Goal: Task Accomplishment & Management: Complete application form

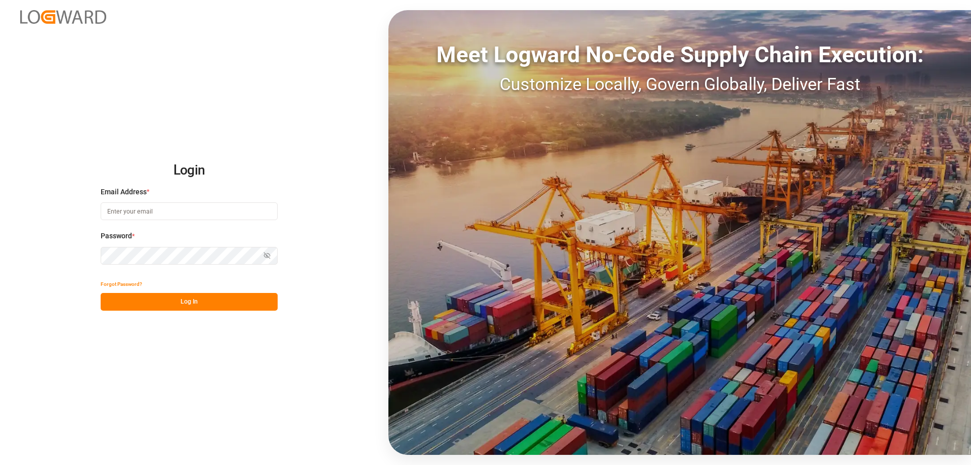
click at [127, 215] on input at bounding box center [189, 211] width 177 height 18
type input "sas.leipzig@lit.de"
click at [184, 302] on button "Log In" at bounding box center [189, 302] width 177 height 18
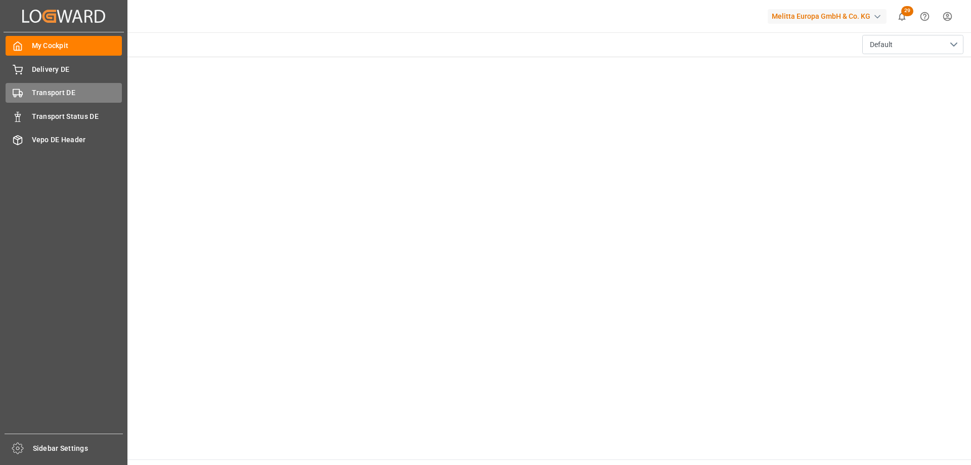
click at [48, 95] on span "Transport DE" at bounding box center [77, 92] width 91 height 11
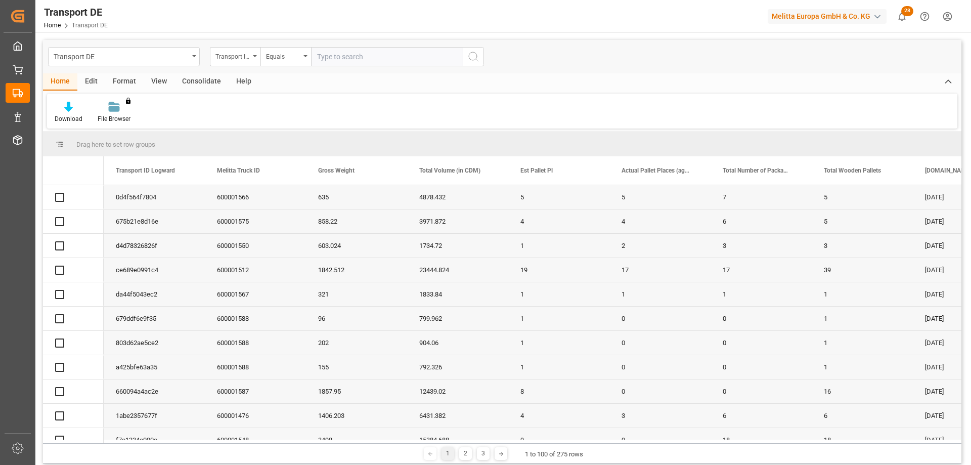
click at [336, 57] on input "text" at bounding box center [387, 56] width 152 height 19
type input "675b21e8d16e"
click at [474, 59] on icon "search button" at bounding box center [473, 57] width 12 height 12
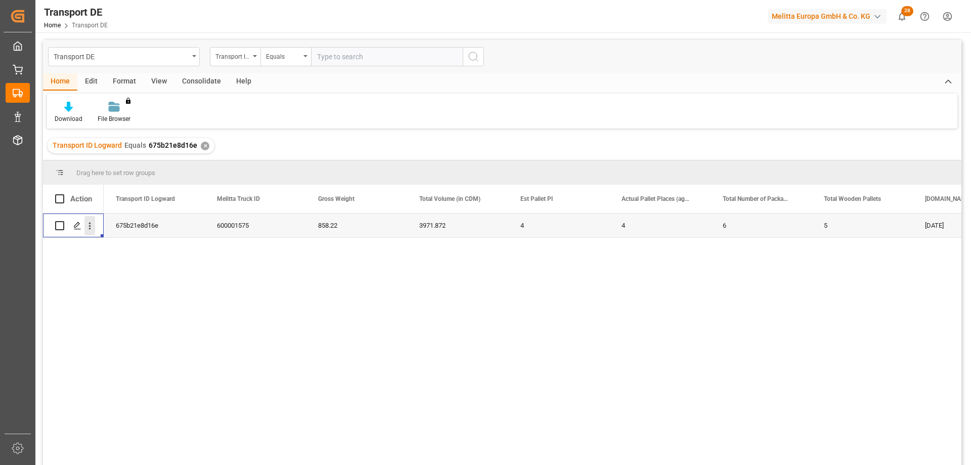
click at [94, 225] on icon "open menu" at bounding box center [89, 225] width 11 height 11
click at [145, 247] on span "Open in new tab" at bounding box center [156, 247] width 92 height 11
click at [336, 55] on input "text" at bounding box center [387, 56] width 152 height 19
paste input "0d4f564f7804"
type input "0d4f564f7804"
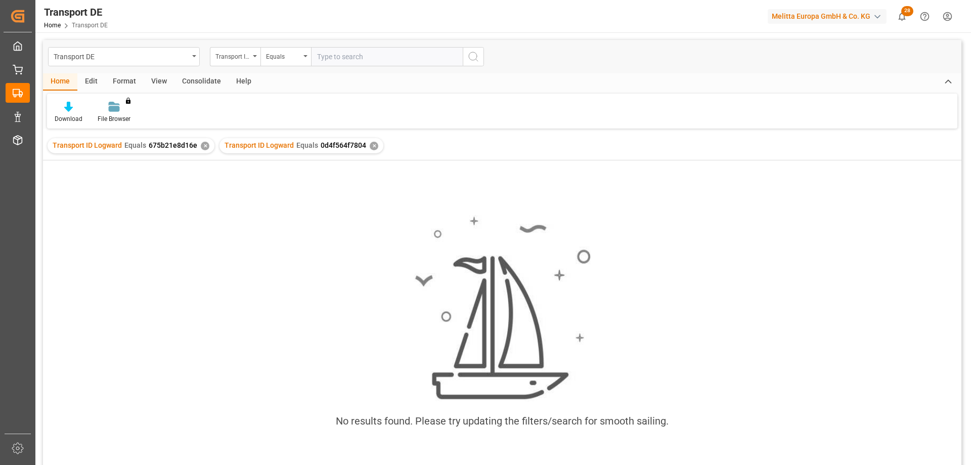
click at [202, 148] on div "✕" at bounding box center [205, 146] width 9 height 9
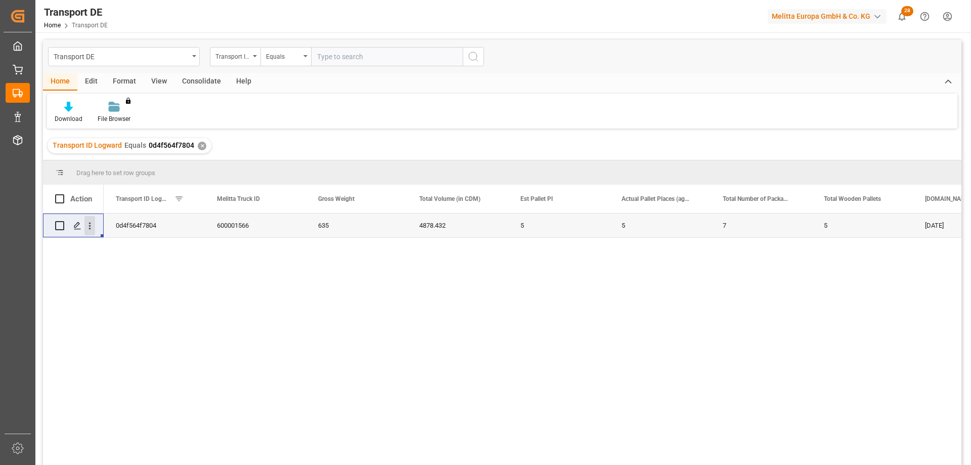
click at [88, 225] on icon "open menu" at bounding box center [89, 225] width 11 height 11
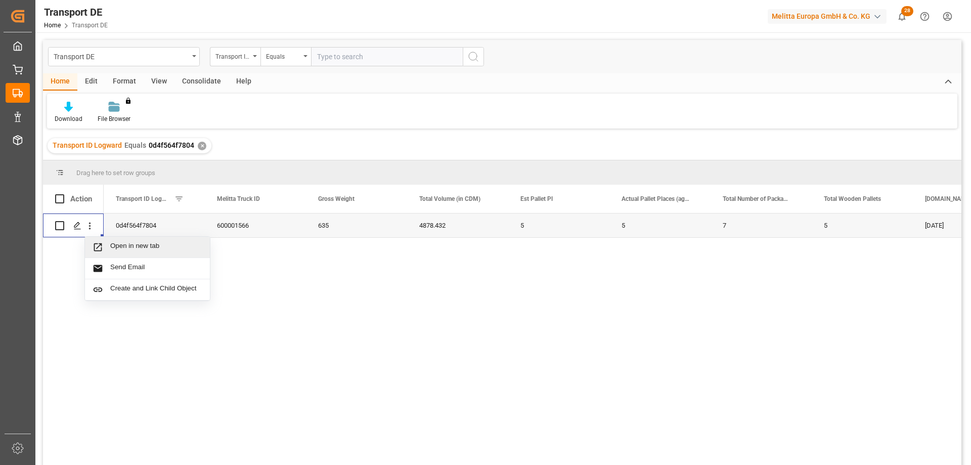
click at [125, 247] on span "Open in new tab" at bounding box center [156, 247] width 92 height 11
click at [199, 142] on div "✕" at bounding box center [202, 146] width 9 height 9
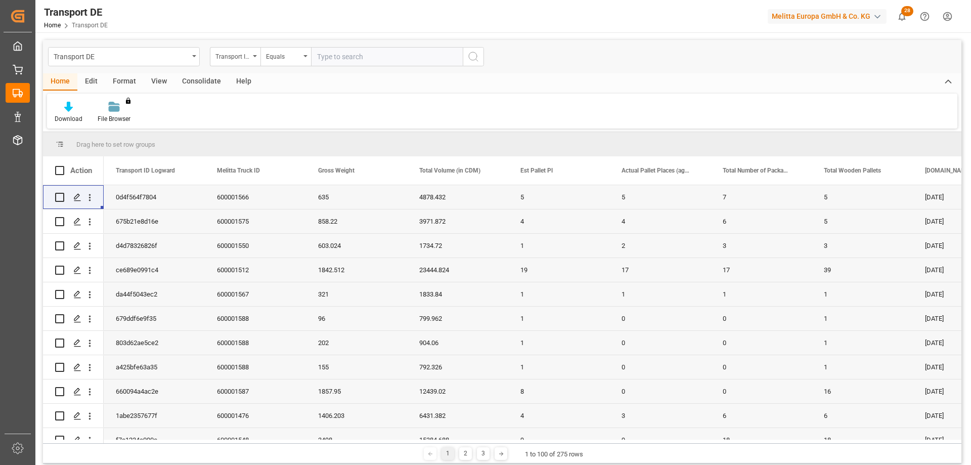
click at [333, 54] on input "text" at bounding box center [387, 56] width 152 height 19
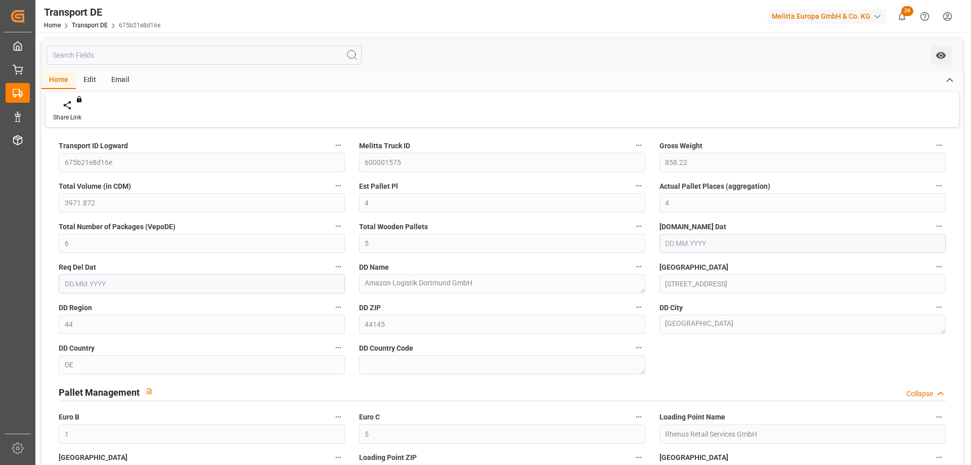
type input "858.22"
type input "3971.872"
type input "4"
type input "6"
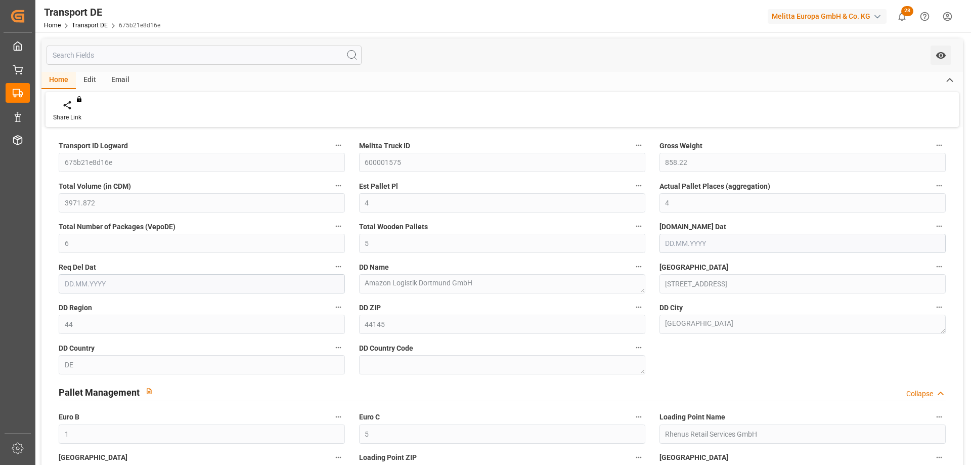
type input "5"
type input "44"
type input "1"
type input "5"
type input "[DATE]"
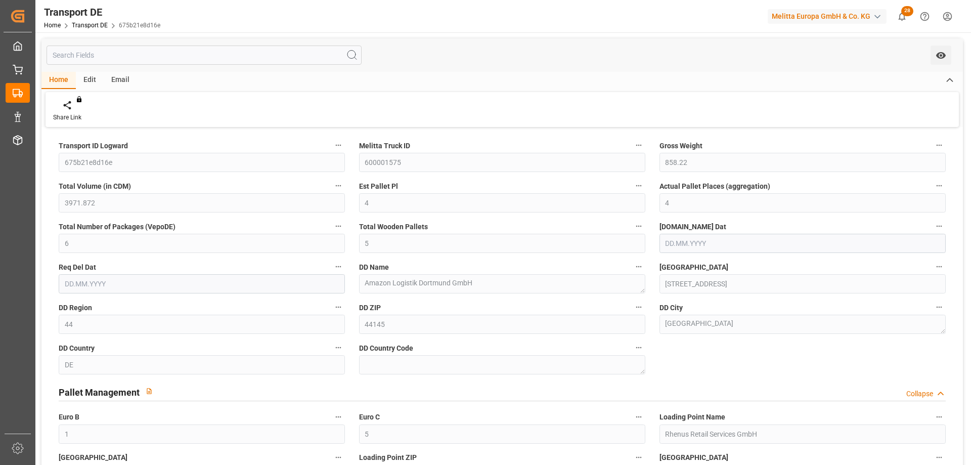
type input "[DATE]"
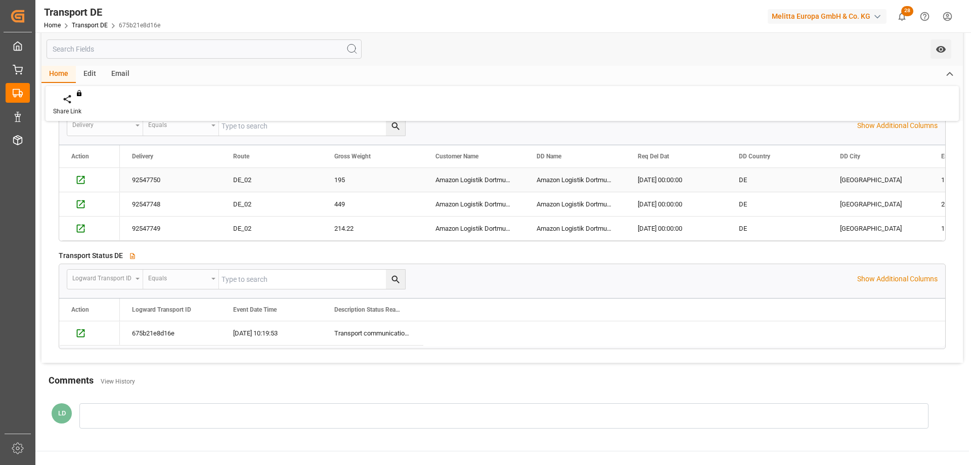
scroll to position [386, 0]
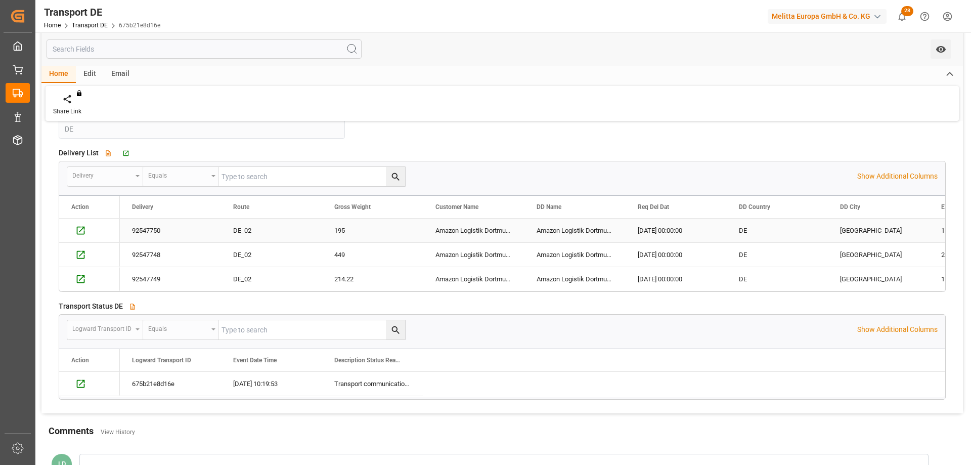
click at [155, 229] on div "92547750" at bounding box center [170, 230] width 101 height 24
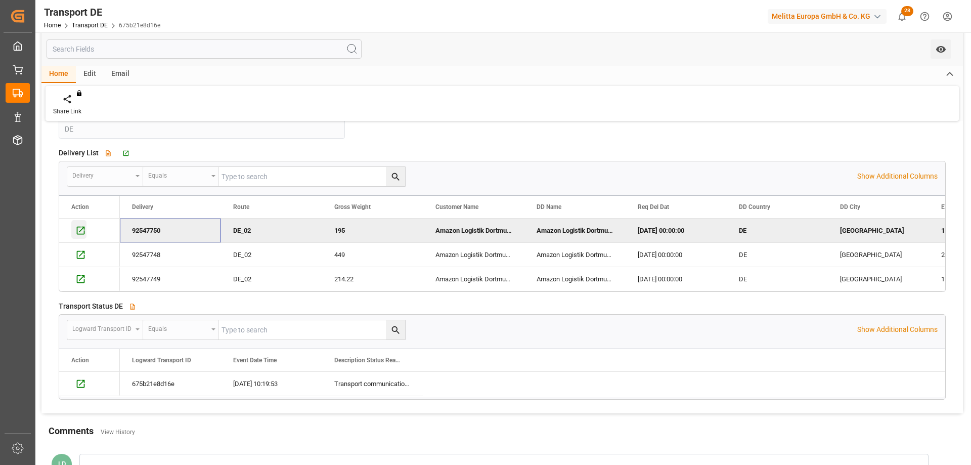
click at [78, 228] on icon "Press SPACE to deselect this row." at bounding box center [80, 230] width 11 height 11
click at [79, 255] on icon "Press SPACE to select this row." at bounding box center [80, 254] width 11 height 11
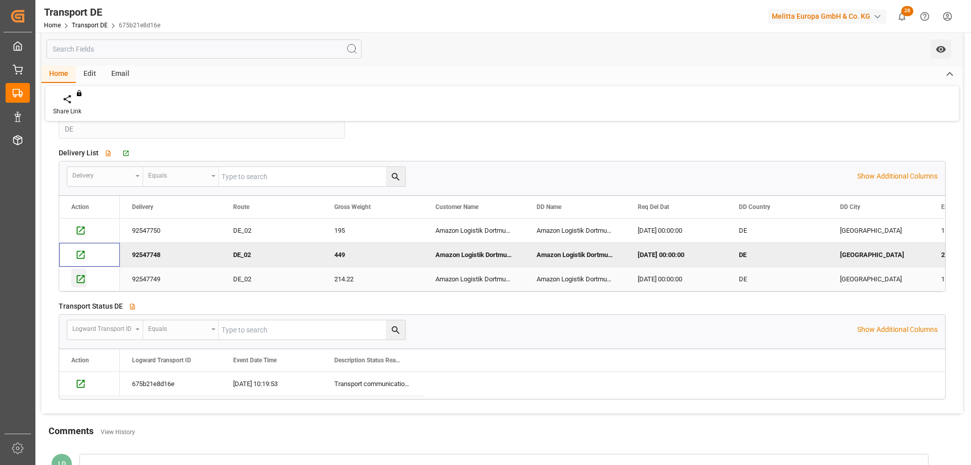
click at [81, 274] on icon "Press SPACE to select this row." at bounding box center [80, 279] width 11 height 11
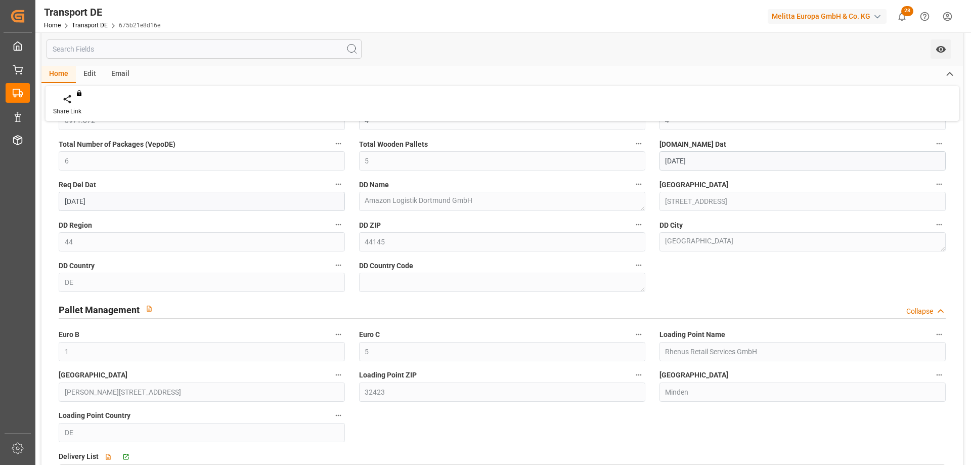
scroll to position [0, 0]
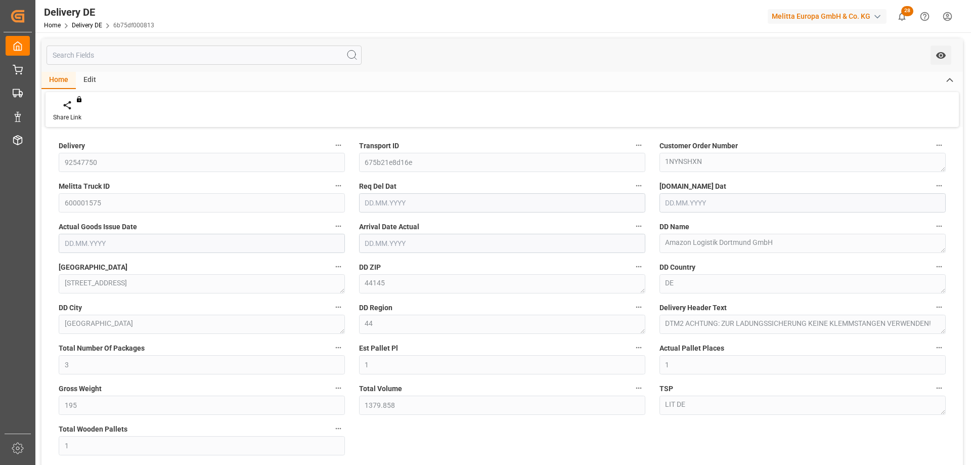
type input "3"
type input "1"
type input "195"
type input "1379.858"
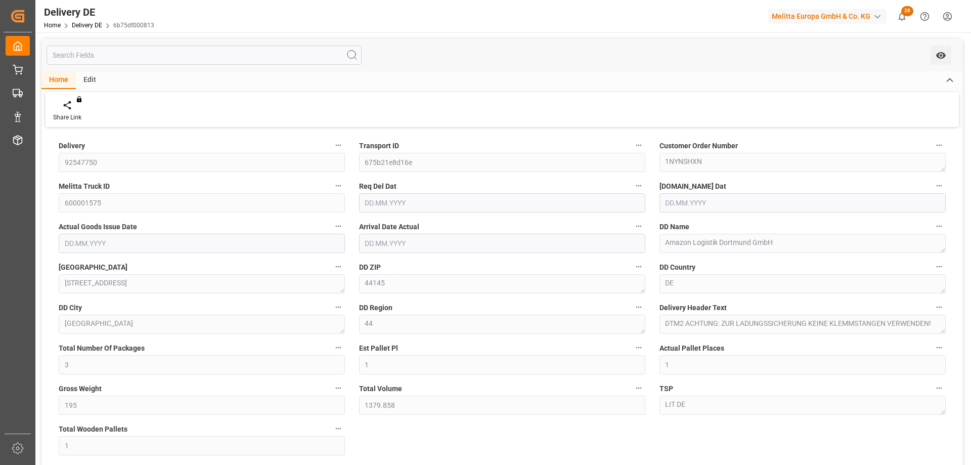
type input "1"
type input "15.08.2025"
type input "13.08.2025"
type input "[DATE]"
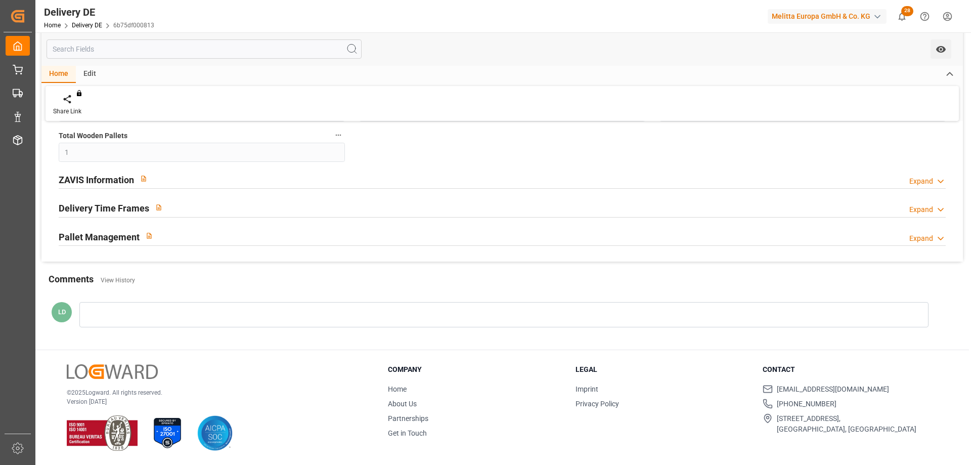
scroll to position [91, 0]
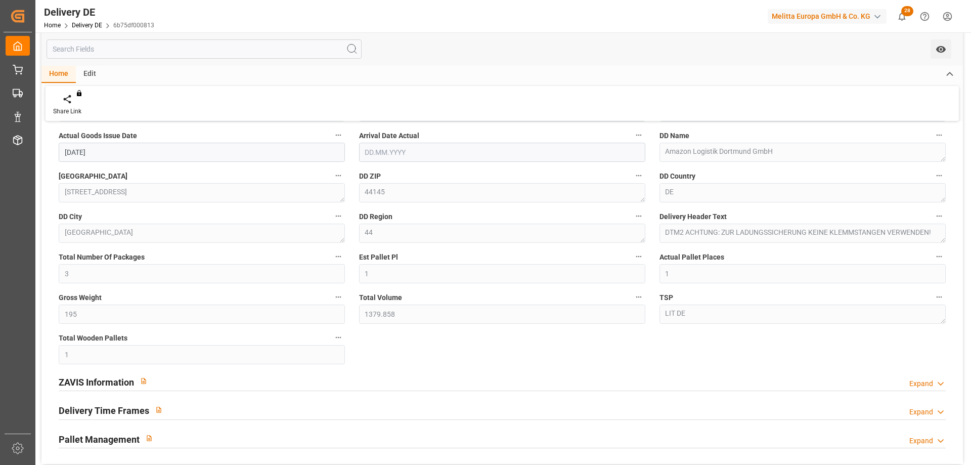
click at [131, 439] on h2 "Pallet Management" at bounding box center [99, 439] width 81 height 14
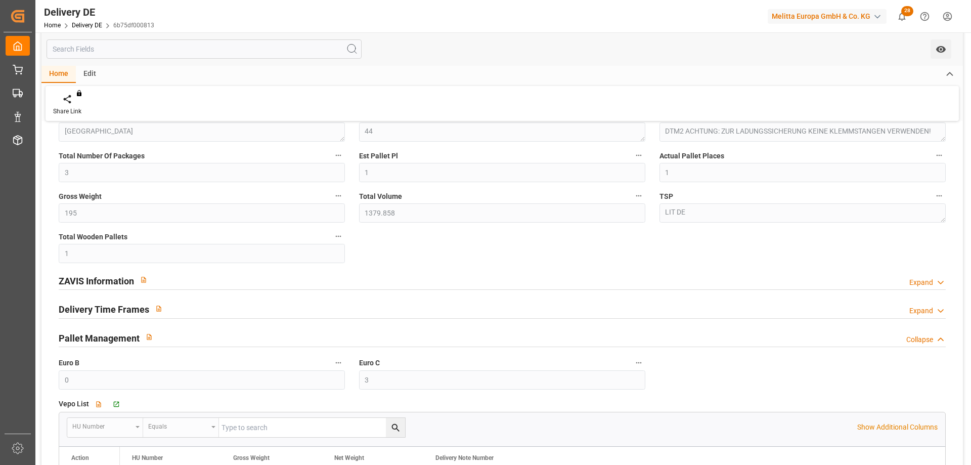
scroll to position [40, 0]
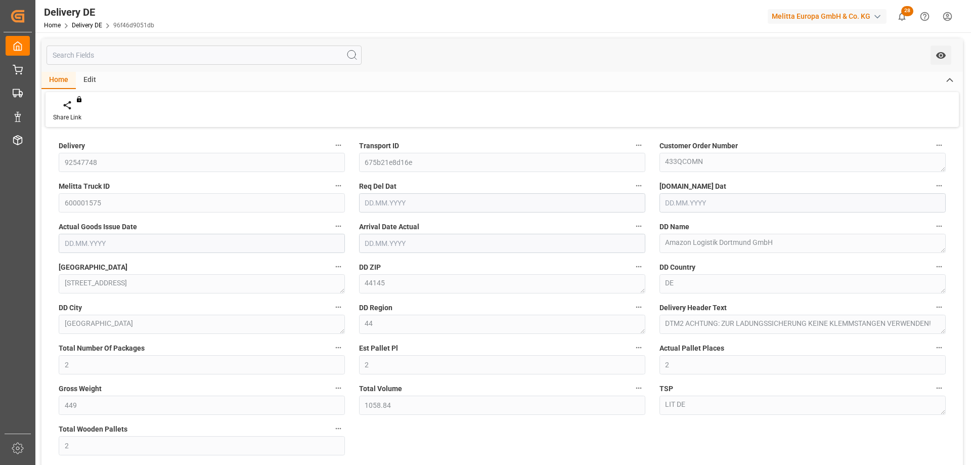
type input "2"
type input "449"
type input "1058.84"
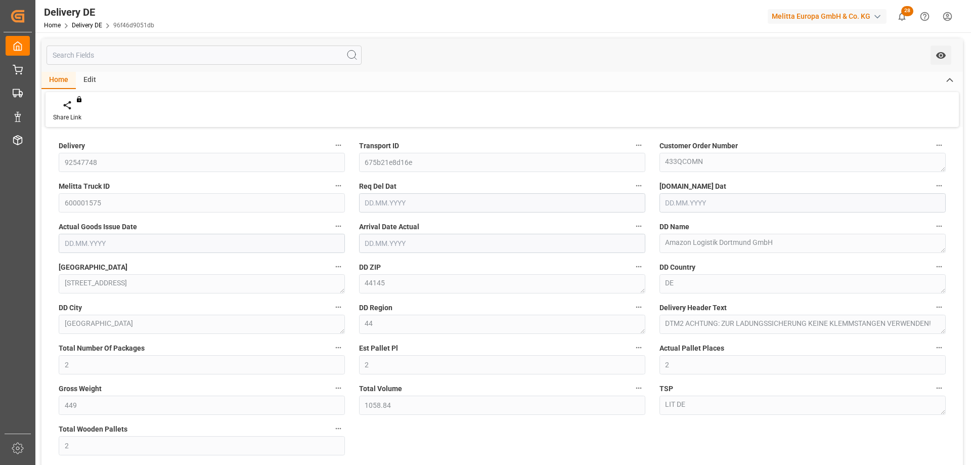
type input "2"
type input "[DATE]"
type input "12.08.2025"
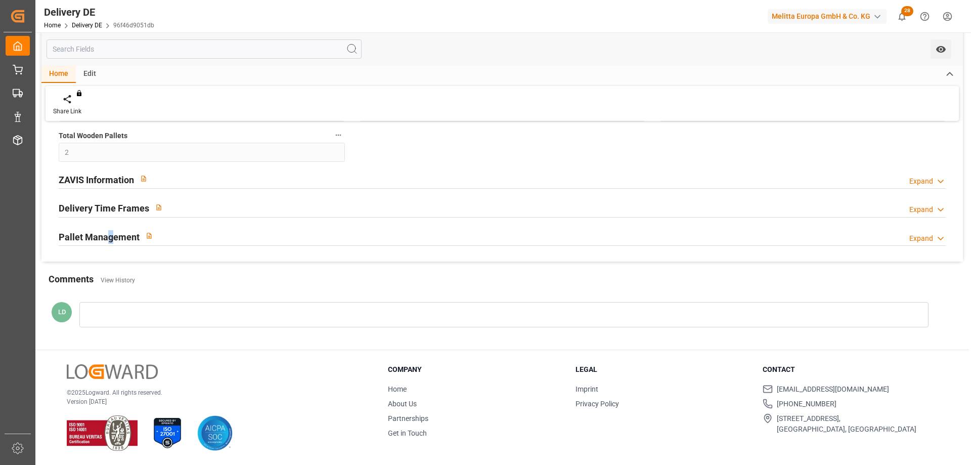
click at [110, 236] on h2 "Pallet Management" at bounding box center [99, 237] width 81 height 14
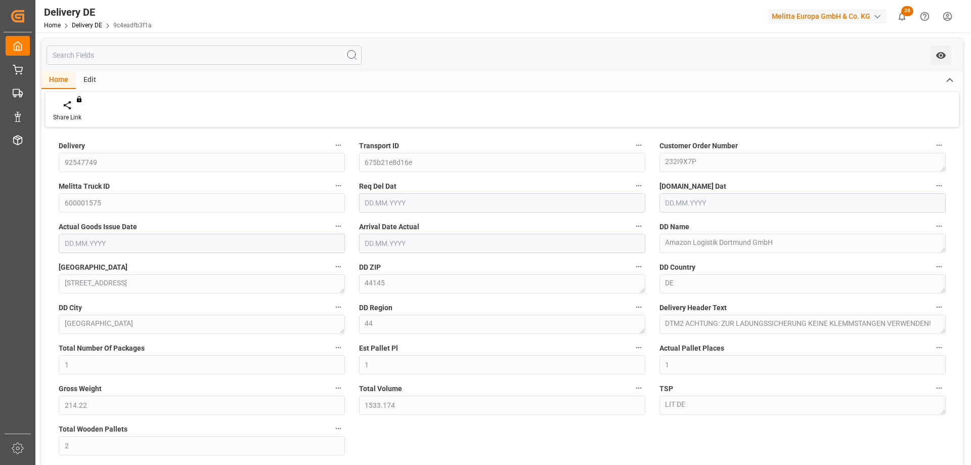
type input "1"
type input "214.22"
type input "1533.174"
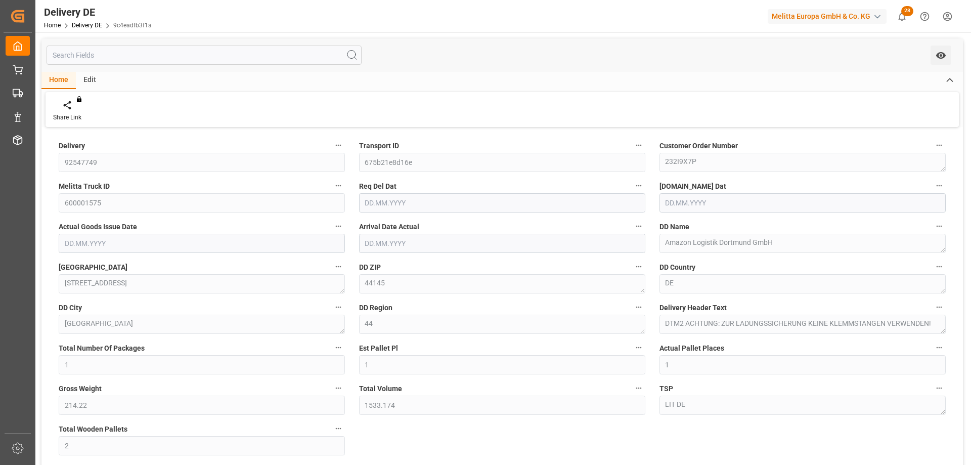
type input "2"
type input "[DATE]"
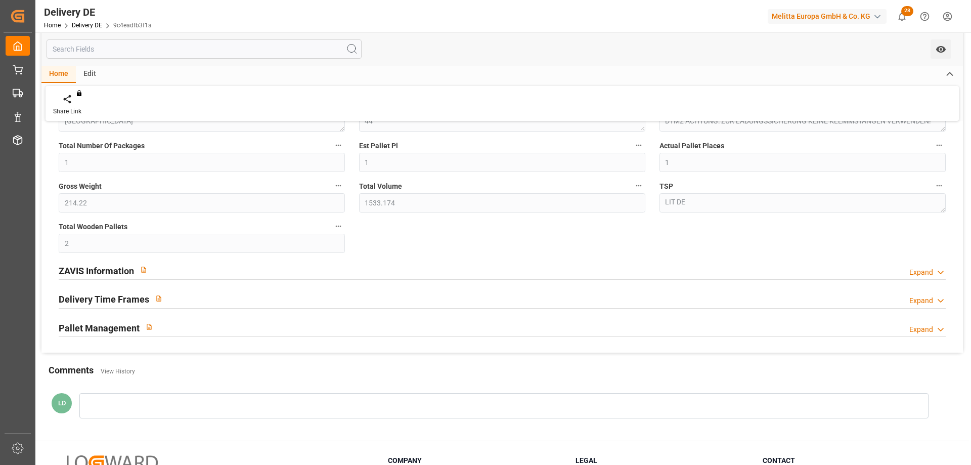
scroll to position [293, 0]
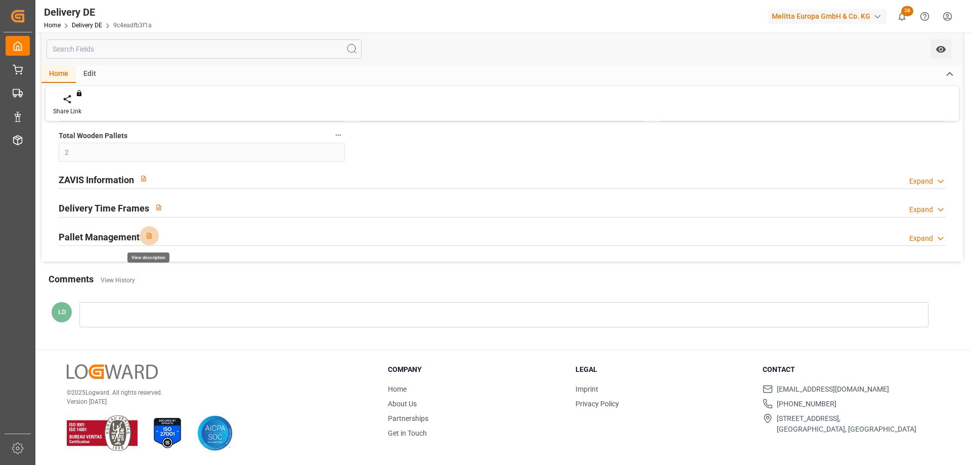
click at [140, 233] on button "button" at bounding box center [149, 235] width 19 height 19
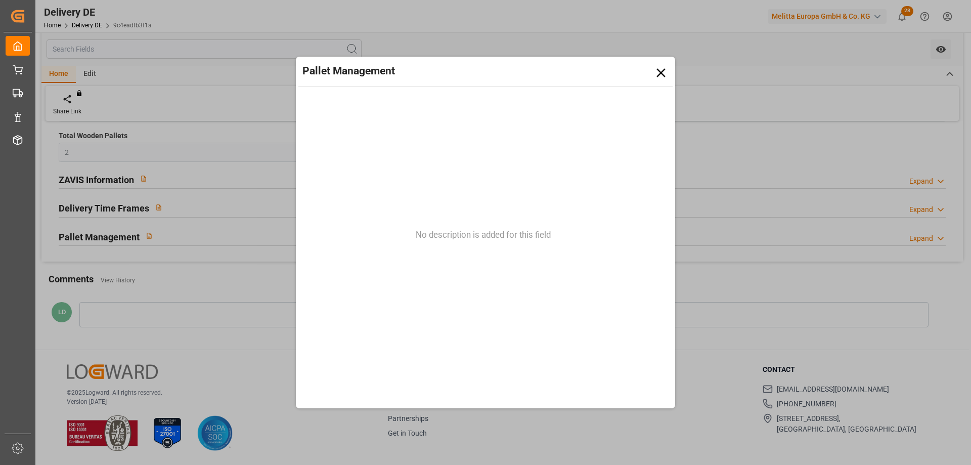
click at [654, 72] on icon at bounding box center [660, 72] width 15 height 15
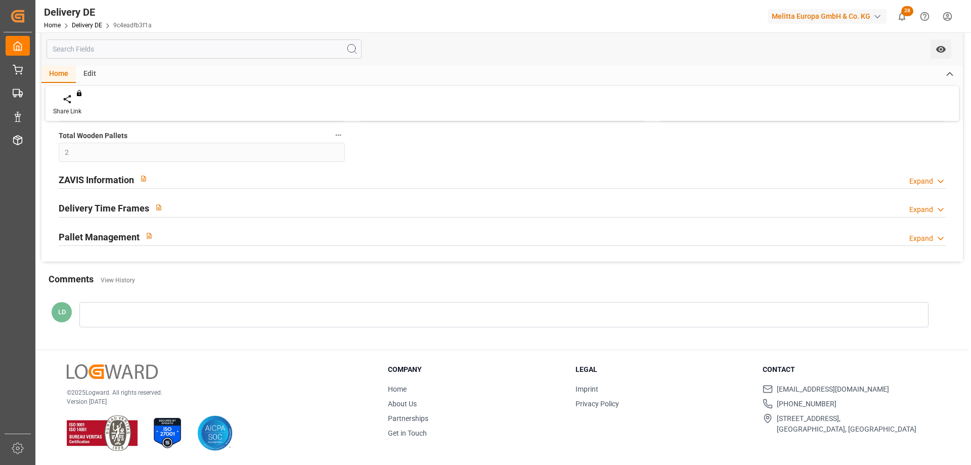
click at [122, 236] on h2 "Pallet Management" at bounding box center [99, 237] width 81 height 14
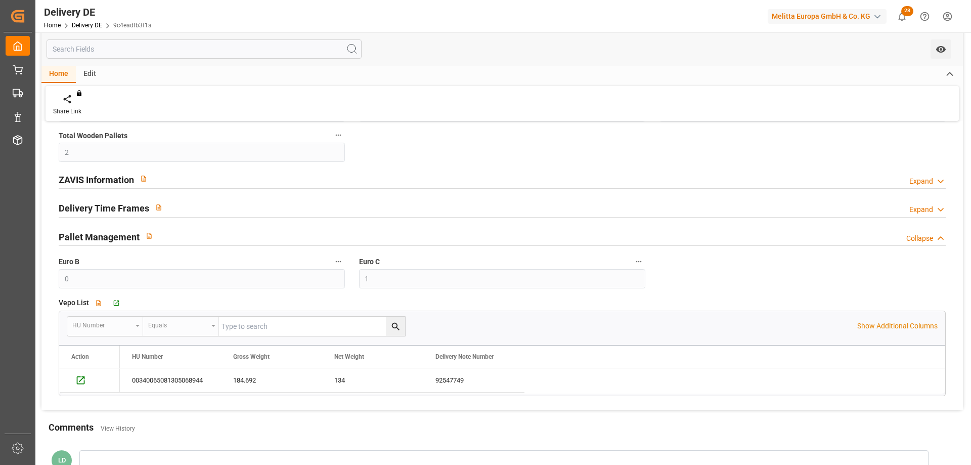
scroll to position [441, 0]
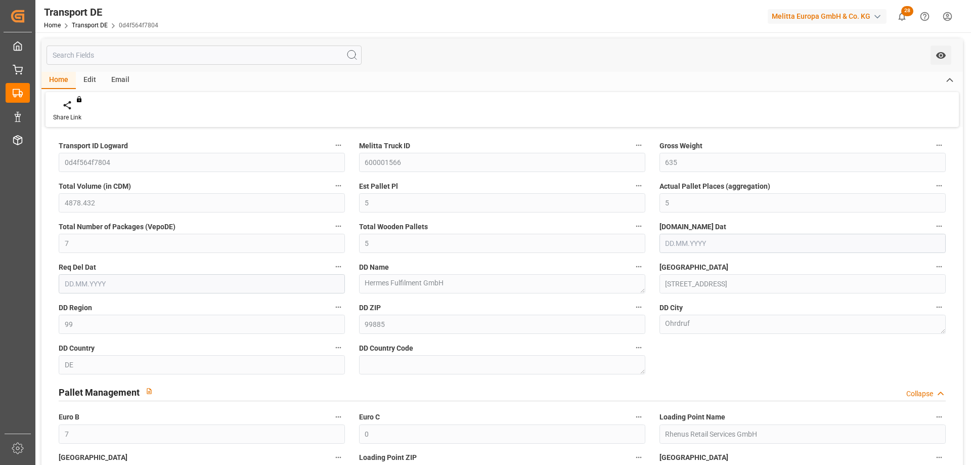
type input "635"
type input "4878.432"
type input "5"
type input "7"
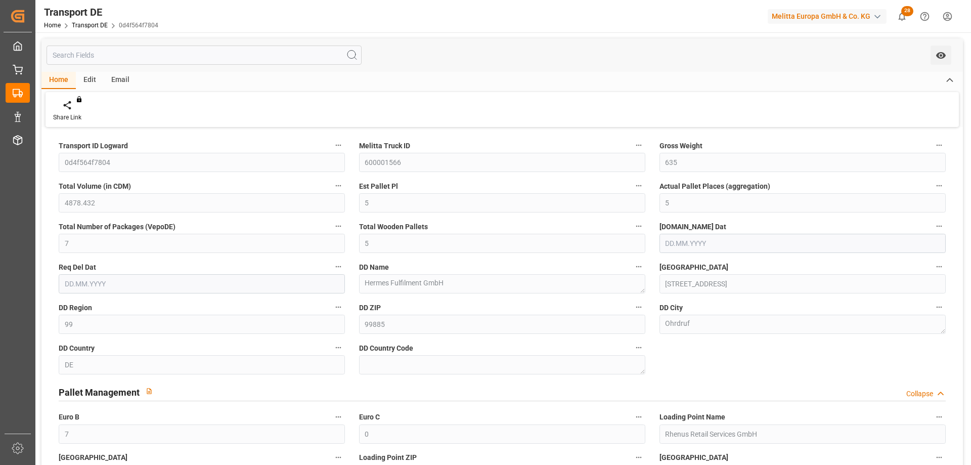
type input "5"
type input "99"
type input "7"
type input "0"
type input "[DATE]"
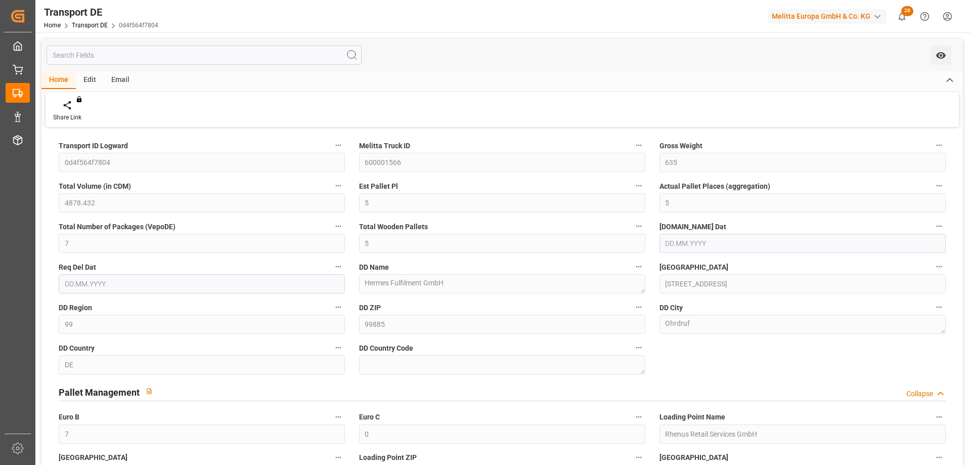
type input "[DATE]"
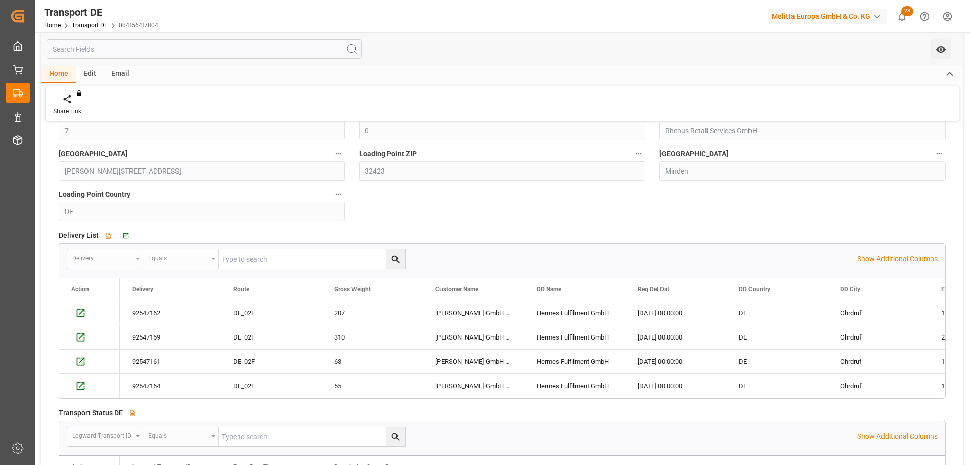
scroll to position [405, 0]
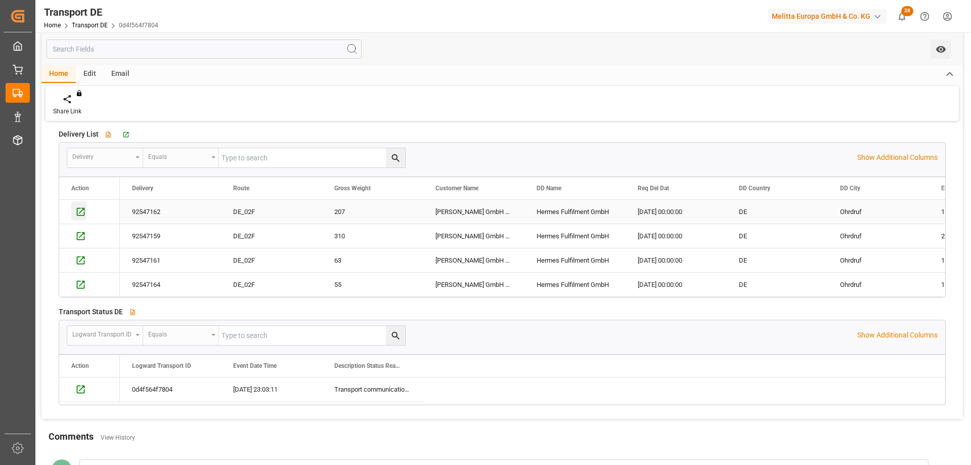
click at [80, 211] on icon "Press SPACE to select this row." at bounding box center [81, 211] width 8 height 8
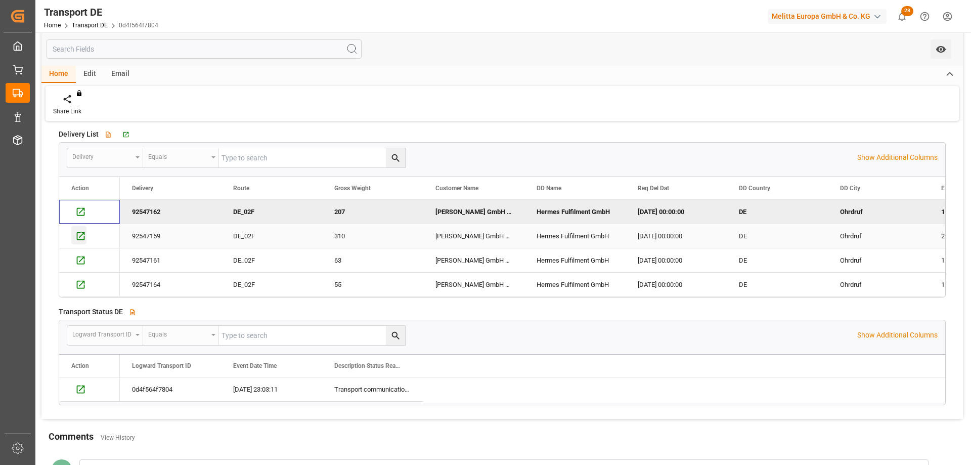
click at [80, 236] on icon "Press SPACE to select this row." at bounding box center [81, 236] width 8 height 8
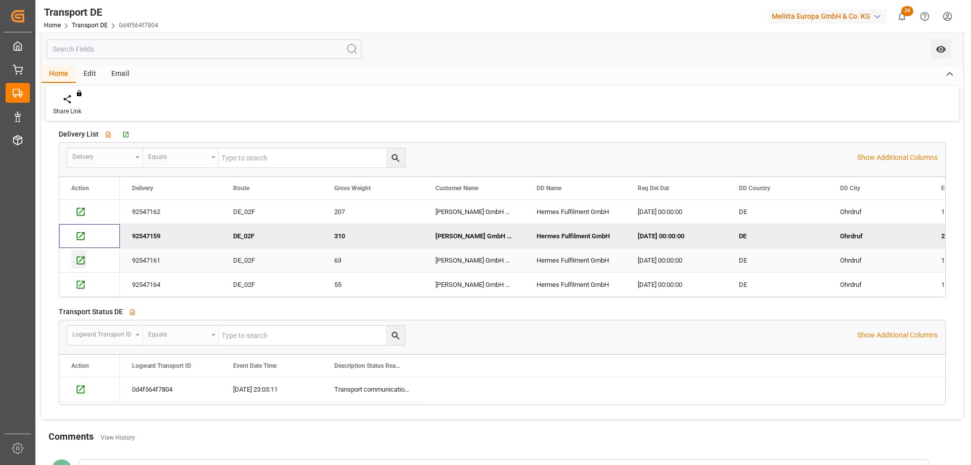
click at [83, 261] on icon "Press SPACE to select this row." at bounding box center [80, 260] width 11 height 11
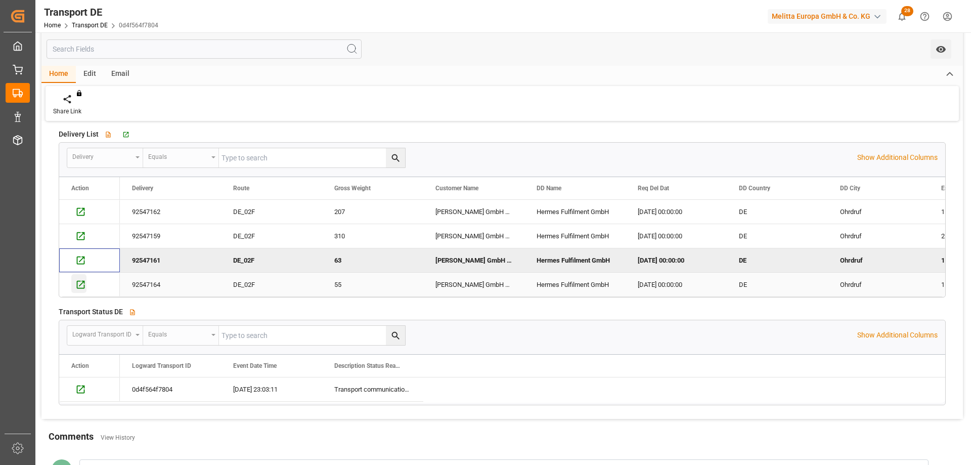
click at [80, 278] on div "Press SPACE to select this row." at bounding box center [78, 283] width 15 height 19
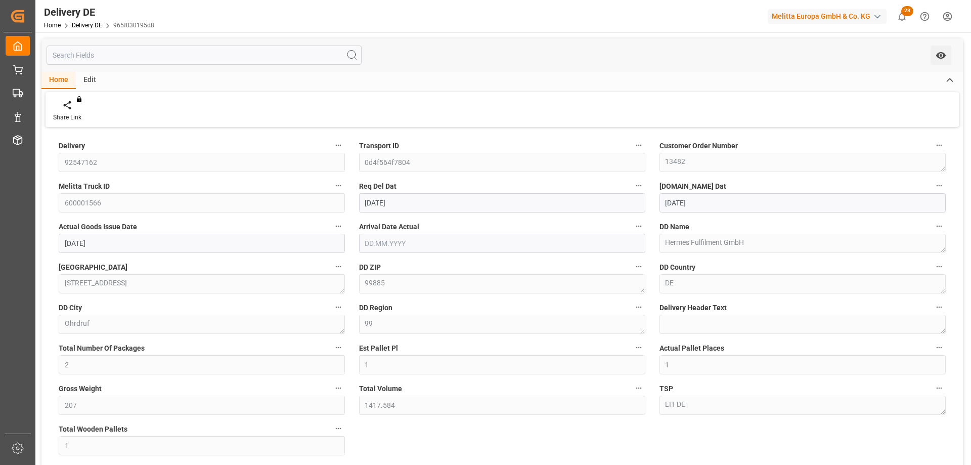
type input "[DATE]"
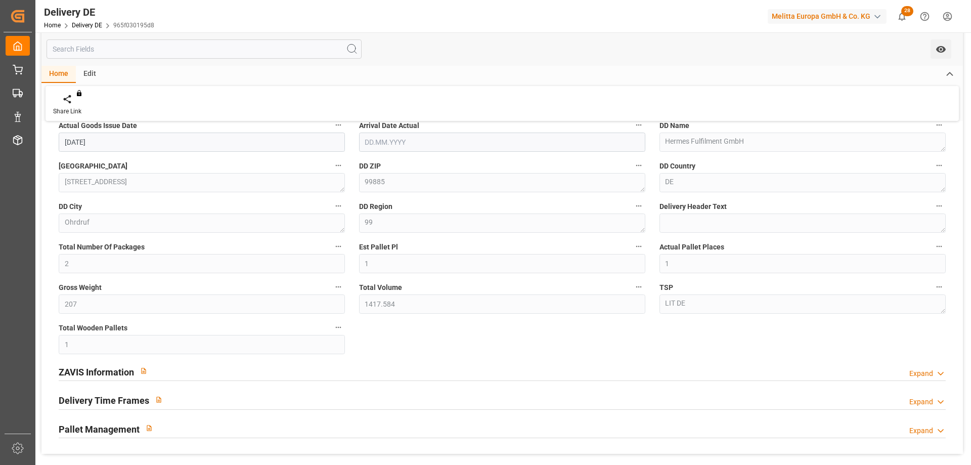
scroll to position [253, 0]
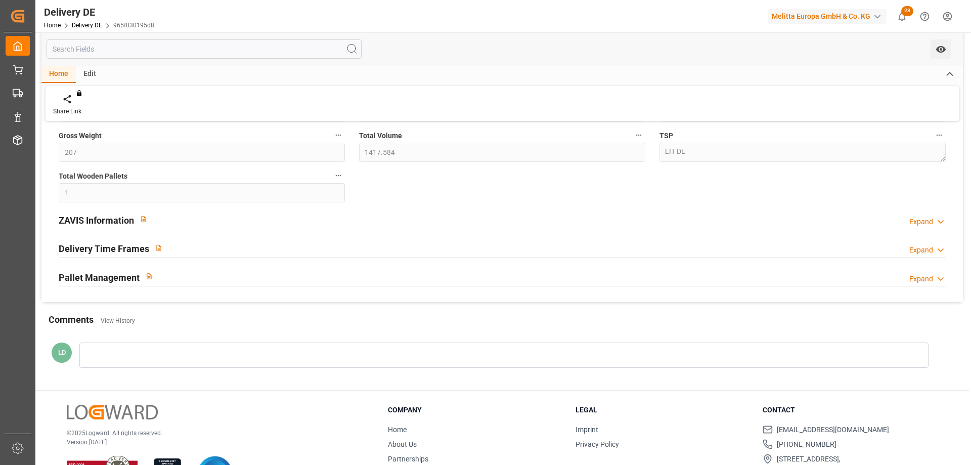
click at [108, 279] on h2 "Pallet Management" at bounding box center [99, 278] width 81 height 14
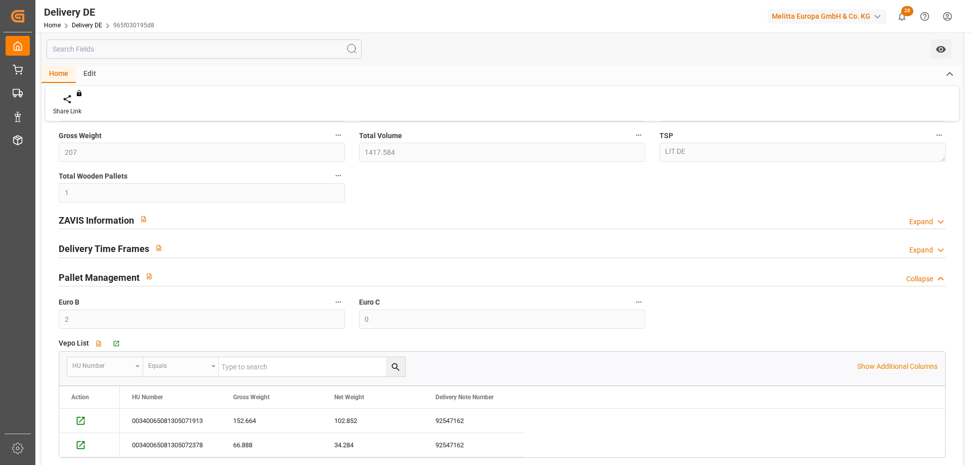
scroll to position [354, 0]
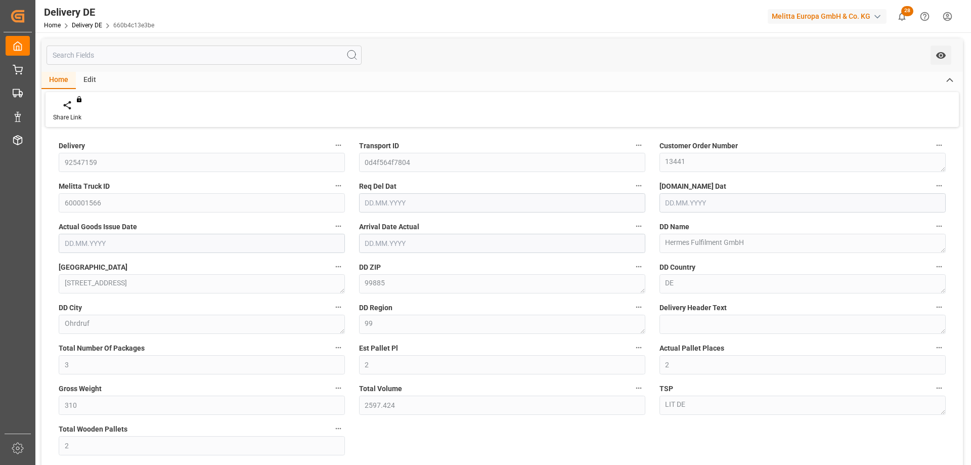
type input "3"
type input "2"
type input "310"
type input "2597.424"
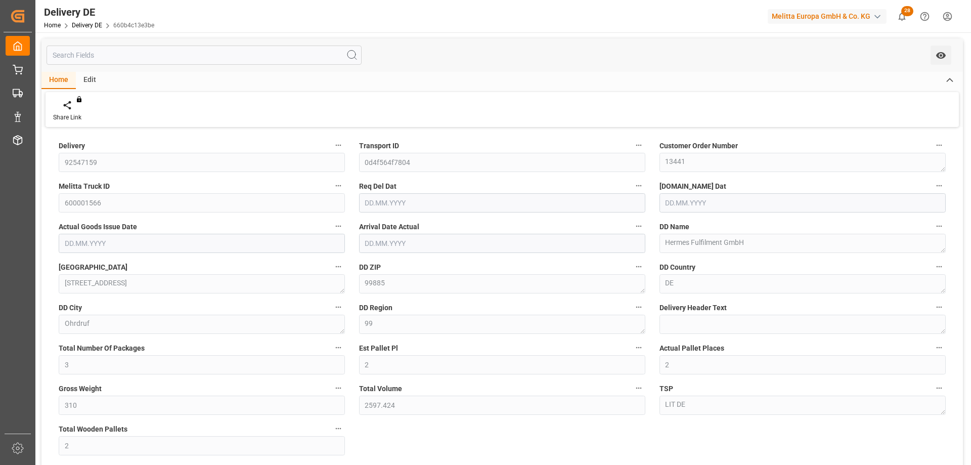
type input "2"
type input "[DATE]"
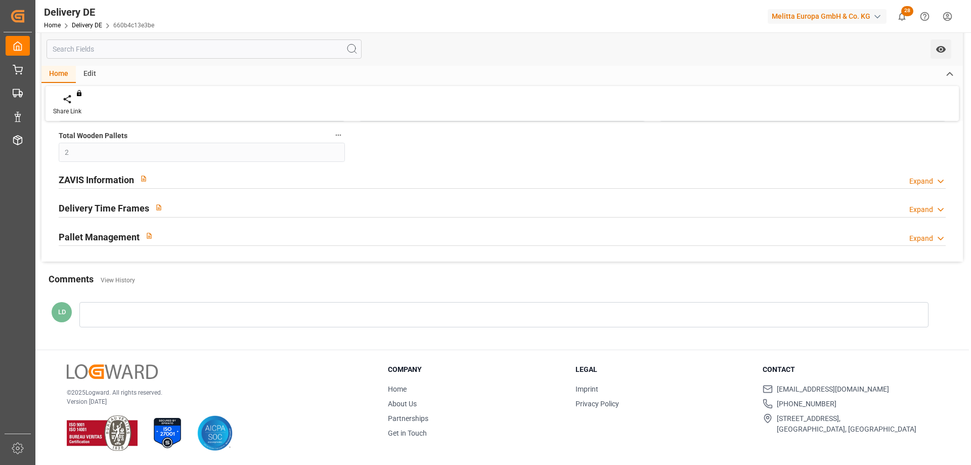
click at [105, 238] on h2 "Pallet Management" at bounding box center [99, 237] width 81 height 14
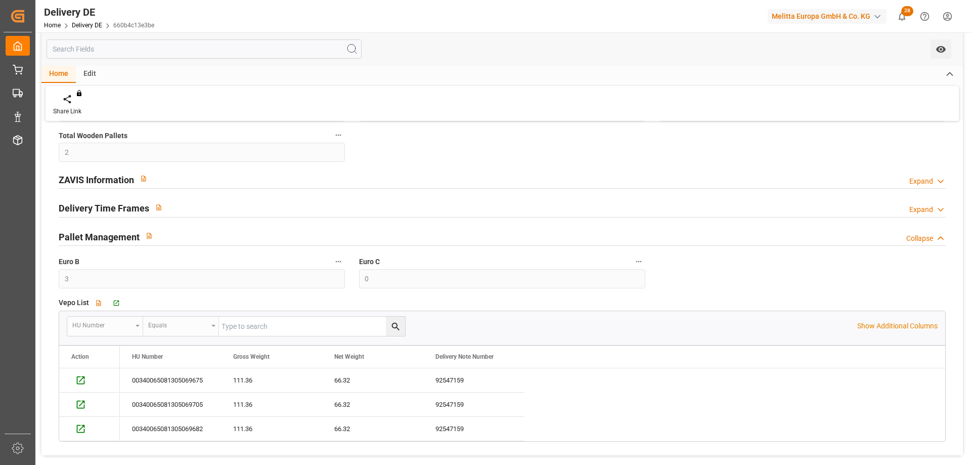
scroll to position [445, 0]
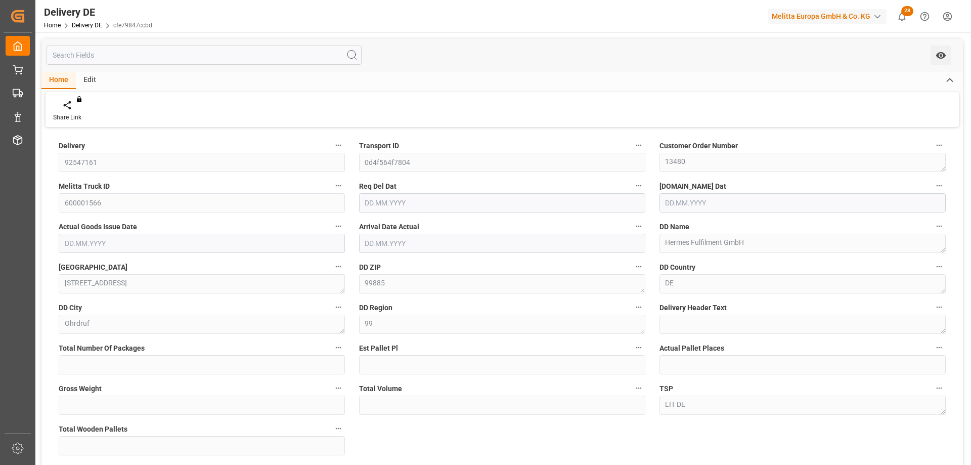
type input "92547161"
type input "0d4f564f7804"
type textarea "13480"
type input "600001566"
type textarea "Hermes Fulfilment GmbH"
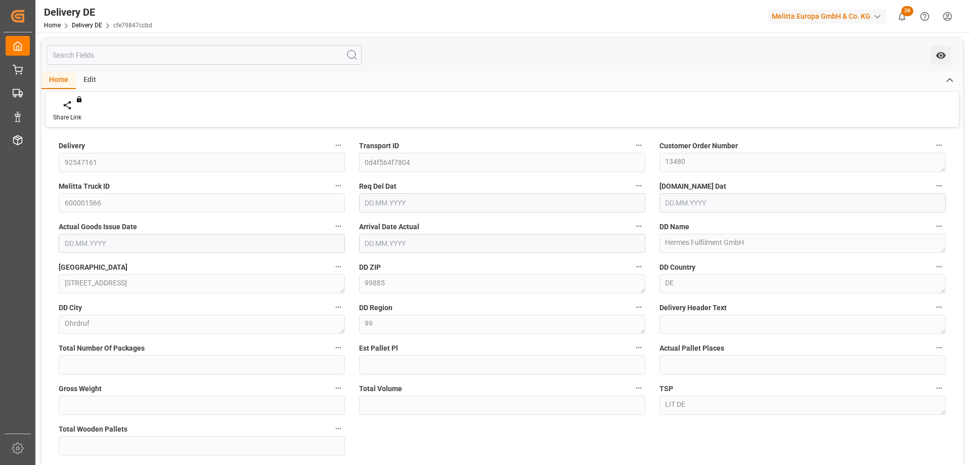
type textarea "[STREET_ADDRESS]"
type textarea "99885"
type textarea "DE"
type textarea "Ohrdruf"
type textarea "99"
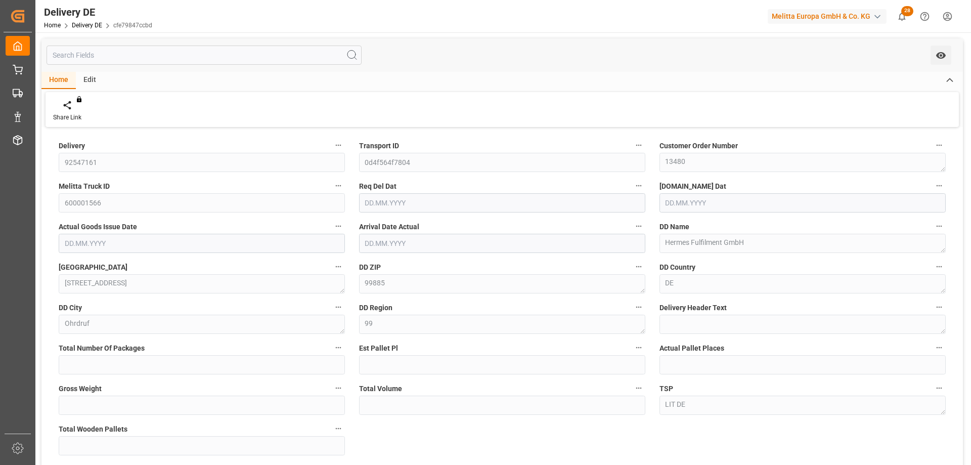
type textarea "LIT DE"
type input "1"
type input "63"
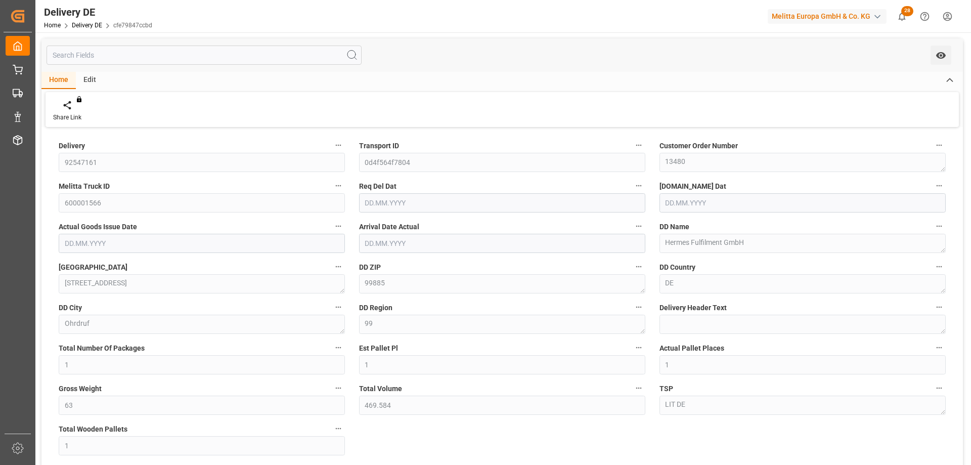
type input "469.584"
type input "1"
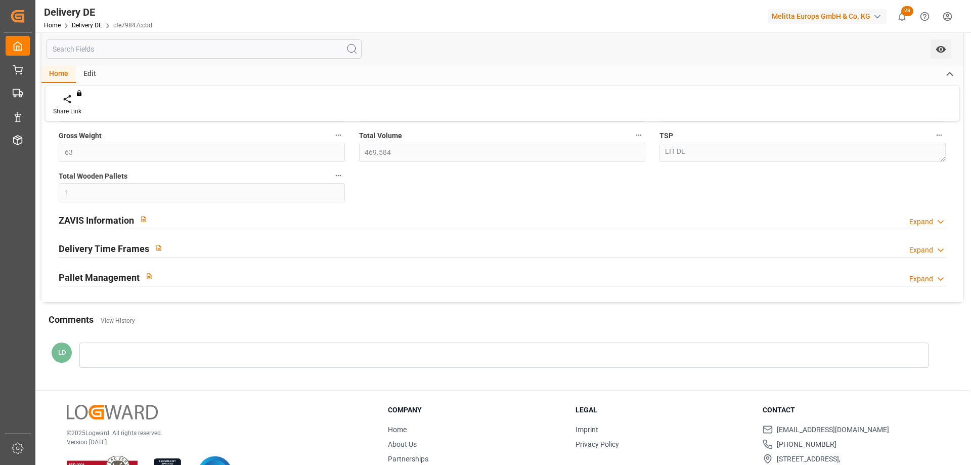
type input "[DATE]"
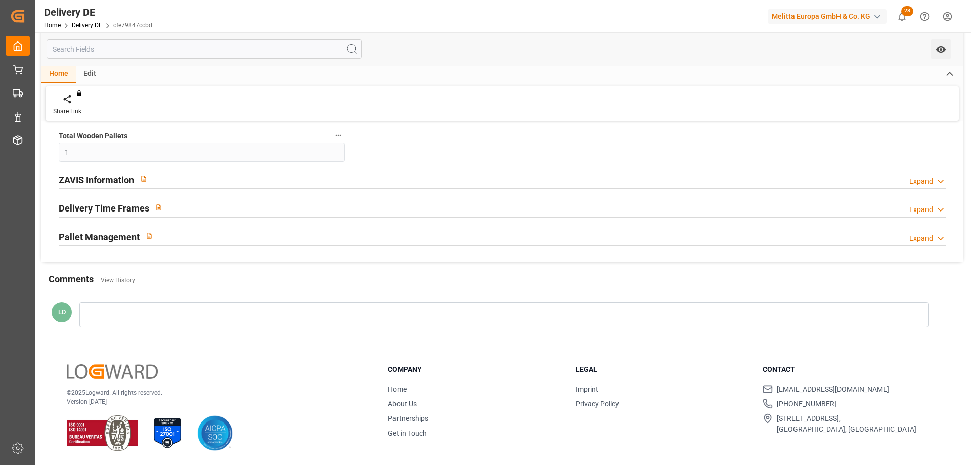
click at [107, 236] on h2 "Pallet Management" at bounding box center [99, 237] width 81 height 14
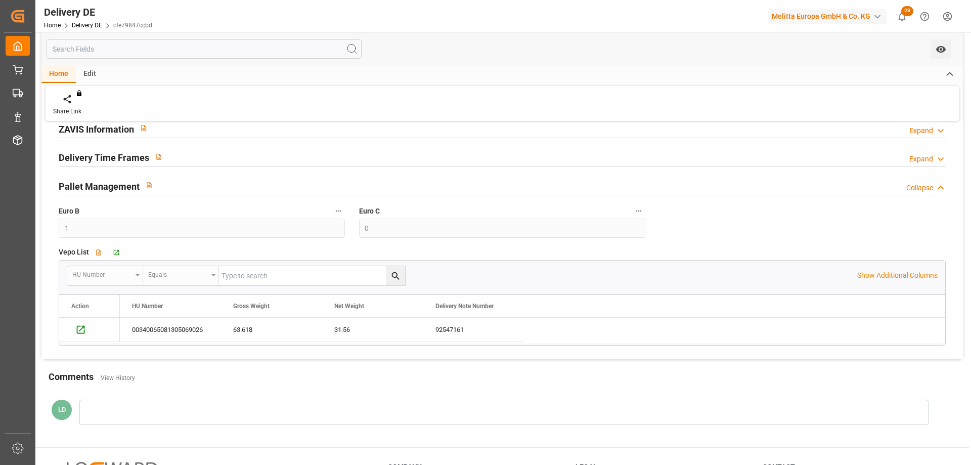
scroll to position [0, 0]
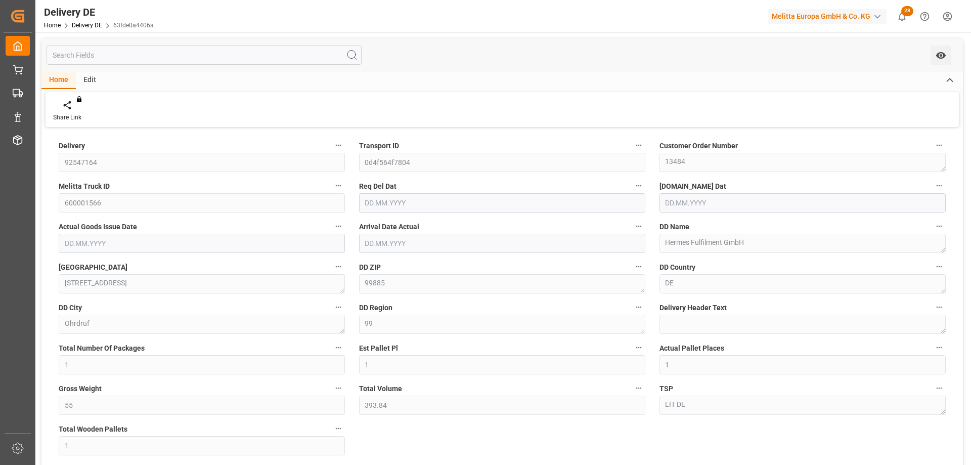
type input "1"
type input "55"
type input "393.84"
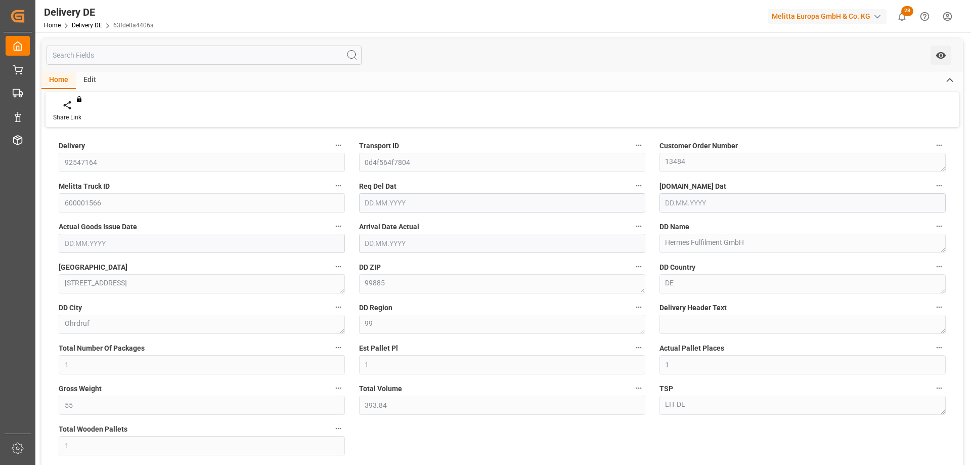
type input "1"
type input "0"
type input "[DATE]"
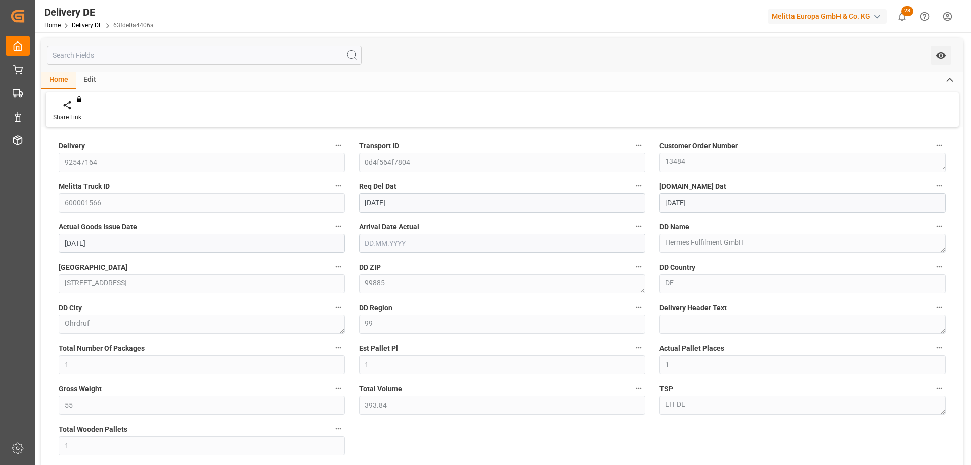
type input "[DATE]"
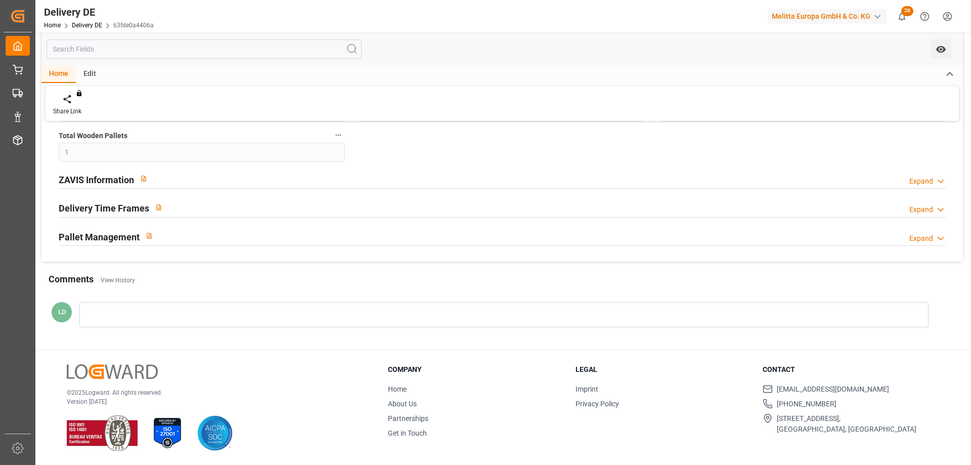
click at [115, 234] on h2 "Pallet Management" at bounding box center [99, 237] width 81 height 14
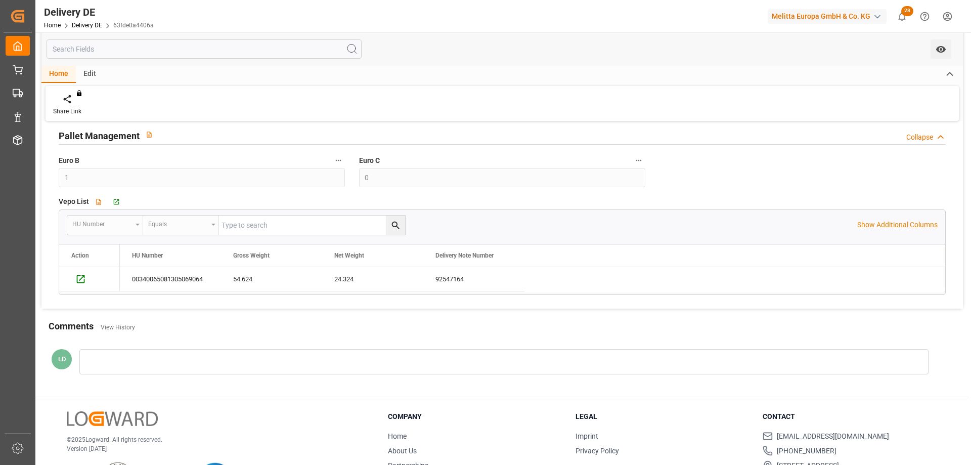
scroll to position [0, 0]
